Goal: Information Seeking & Learning: Learn about a topic

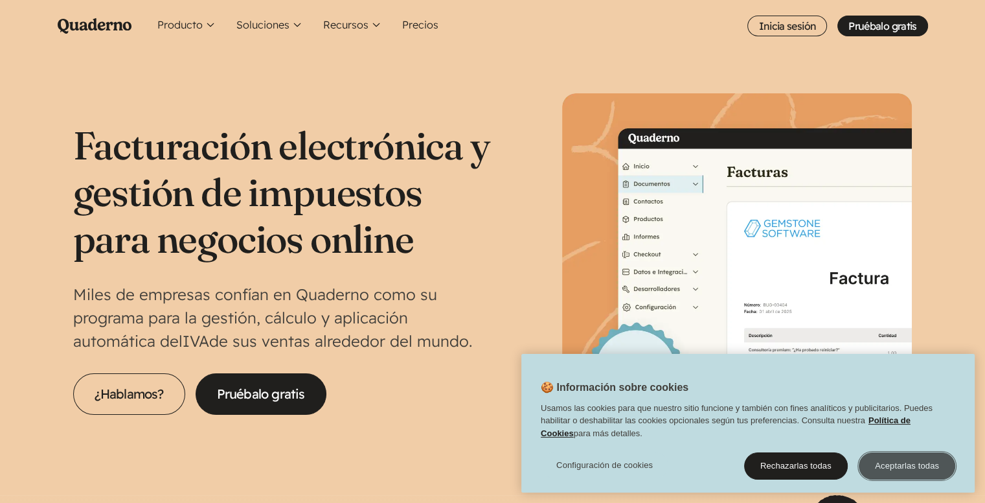
drag, startPoint x: 931, startPoint y: 477, endPoint x: 927, endPoint y: 468, distance: 10.5
click at [932, 477] on button "Aceptarlas todas" at bounding box center [907, 465] width 96 height 27
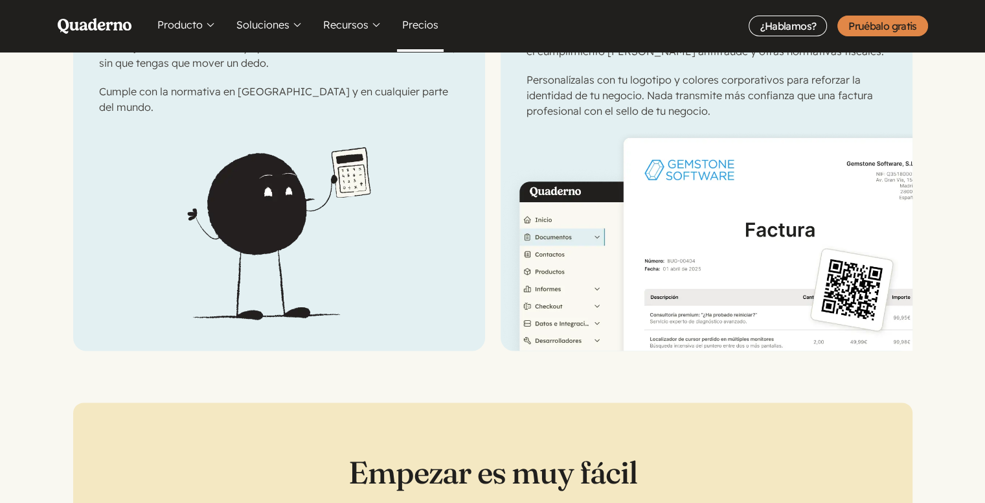
scroll to position [2072, 0]
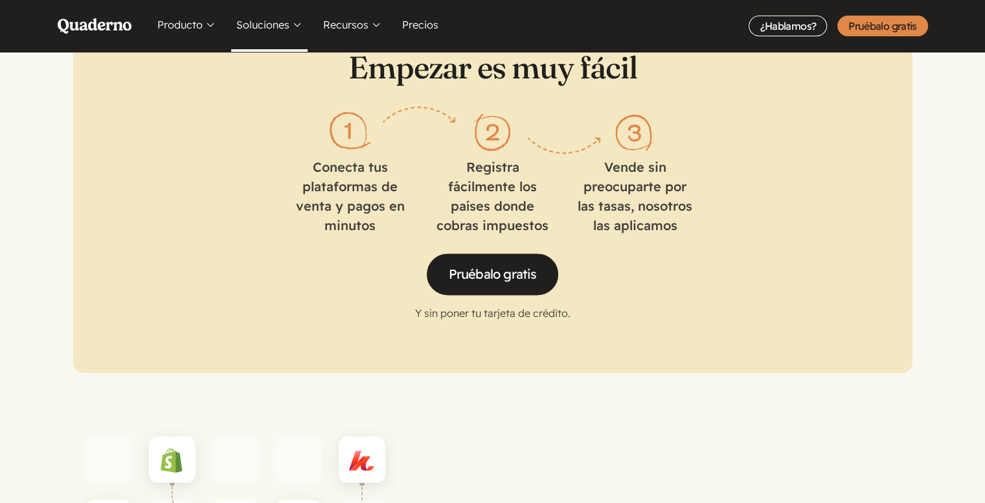
click at [295, 30] on button "Soluciones" at bounding box center [269, 26] width 76 height 52
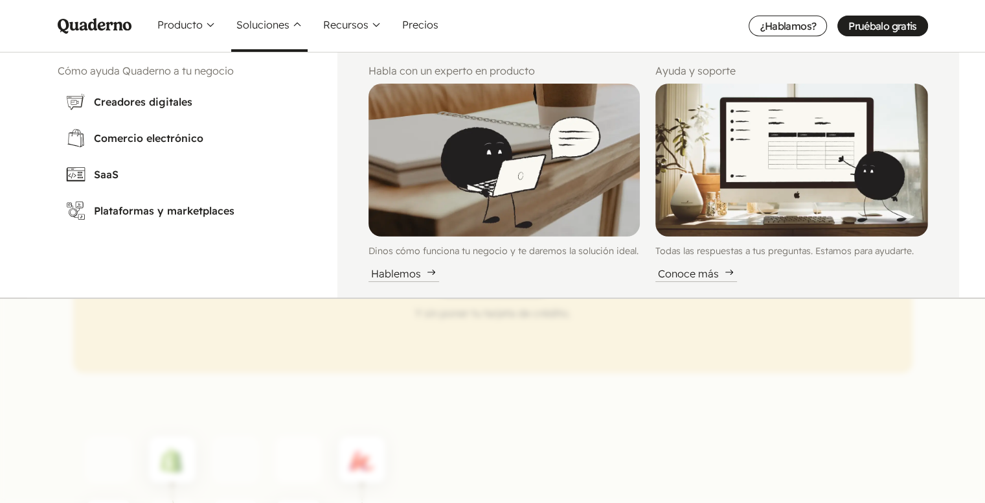
drag, startPoint x: 448, startPoint y: 350, endPoint x: 493, endPoint y: 344, distance: 45.8
click at [448, 350] on nav "Menu Pruébalo gratis Quaderno Homepage Producto Conoce la plataforma Quaderno W…" at bounding box center [492, 251] width 985 height 503
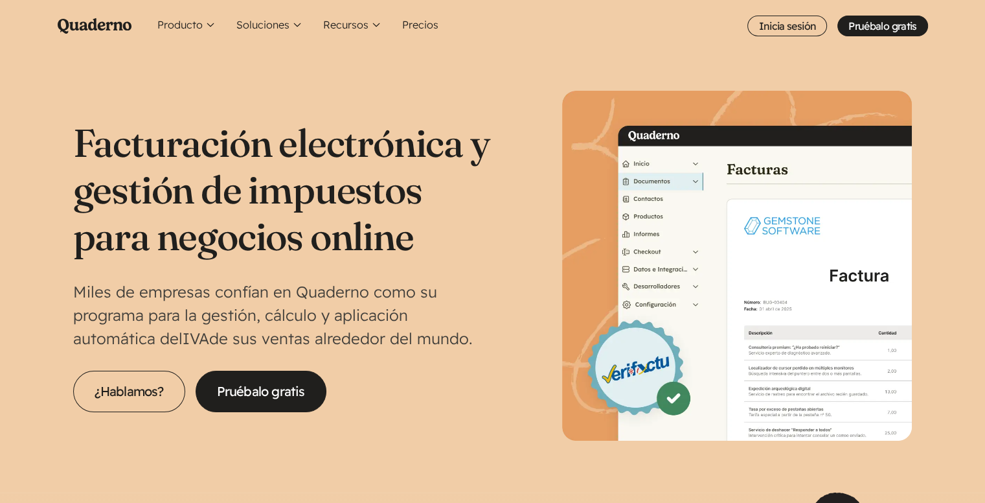
scroll to position [0, 0]
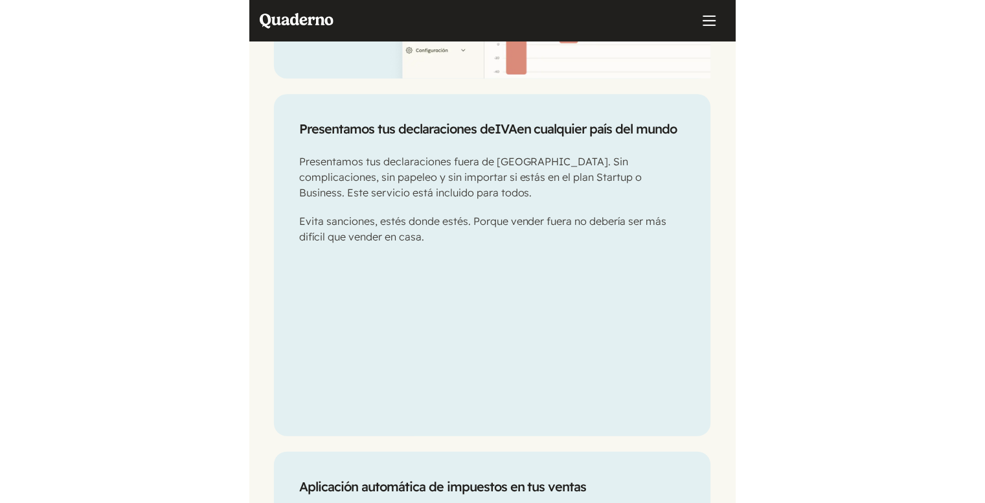
scroll to position [1166, 0]
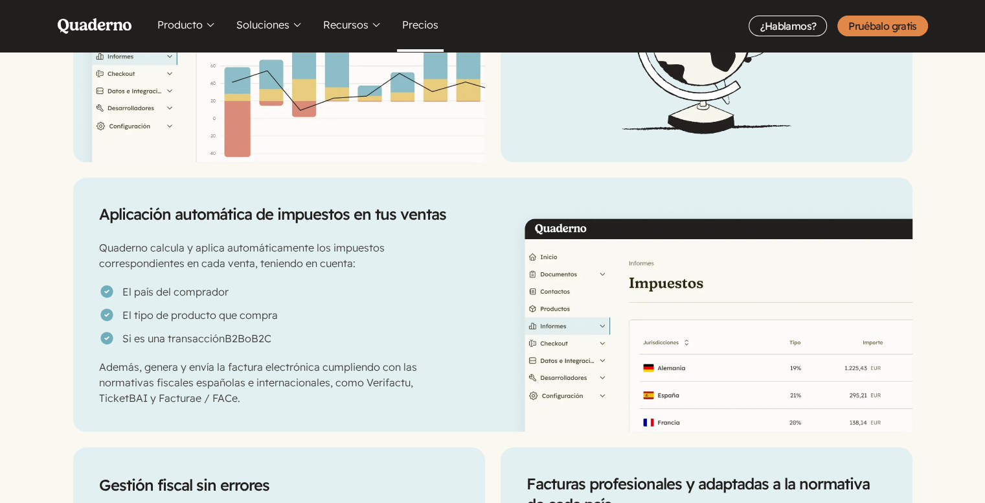
click at [425, 19] on link "Precios" at bounding box center [420, 26] width 47 height 52
